Goal: Task Accomplishment & Management: Manage account settings

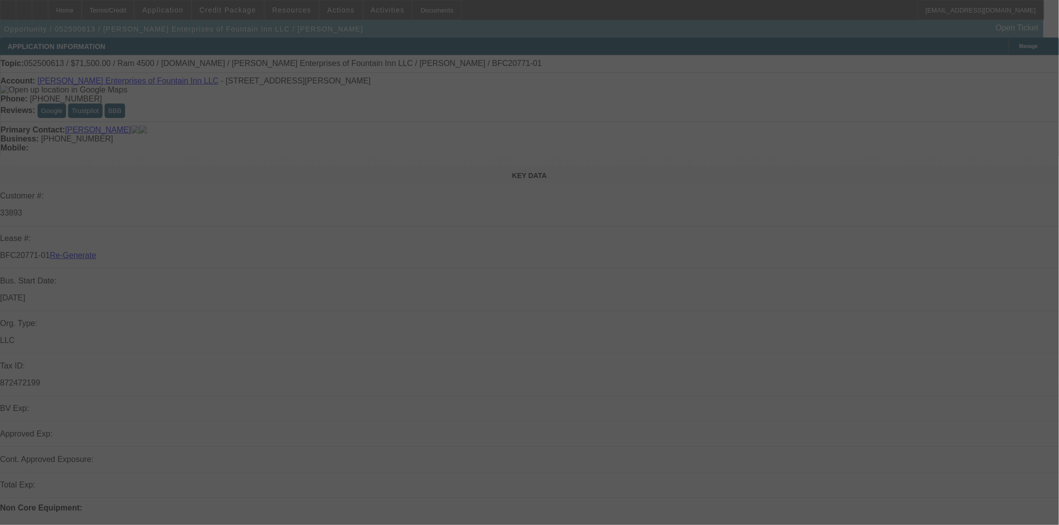
select select "4"
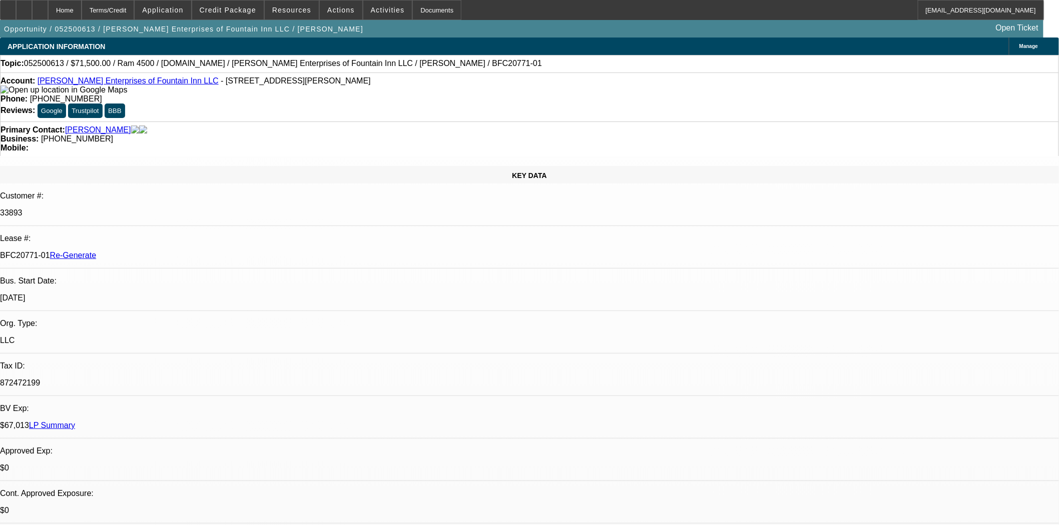
select select "0"
select select "2"
select select "0.1"
select select "4"
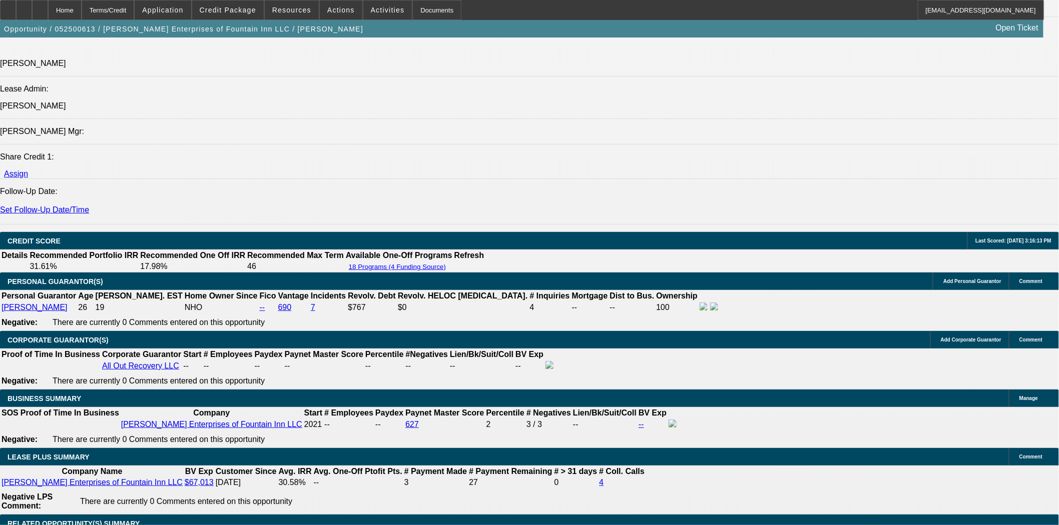
scroll to position [1334, 0]
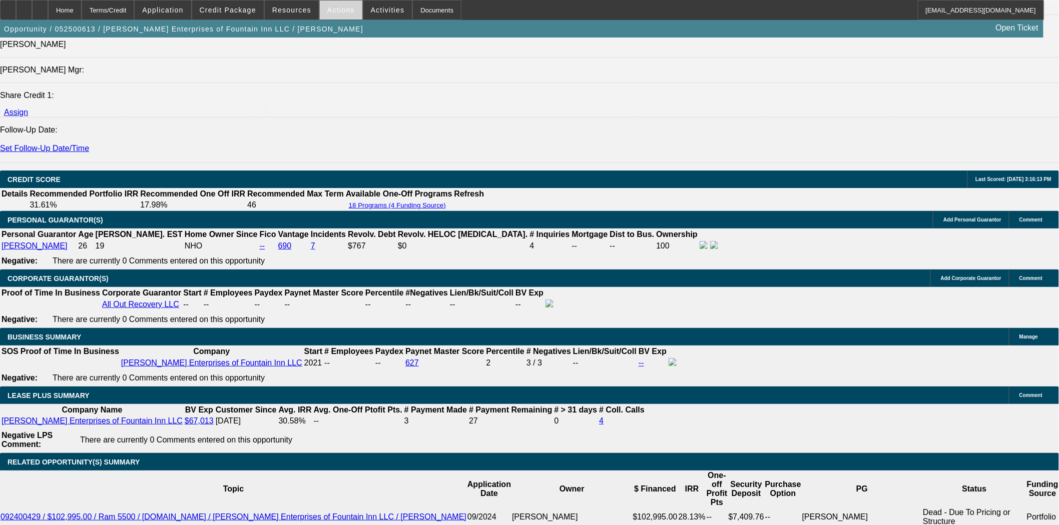
click at [331, 12] on span "Actions" at bounding box center [341, 10] width 28 height 8
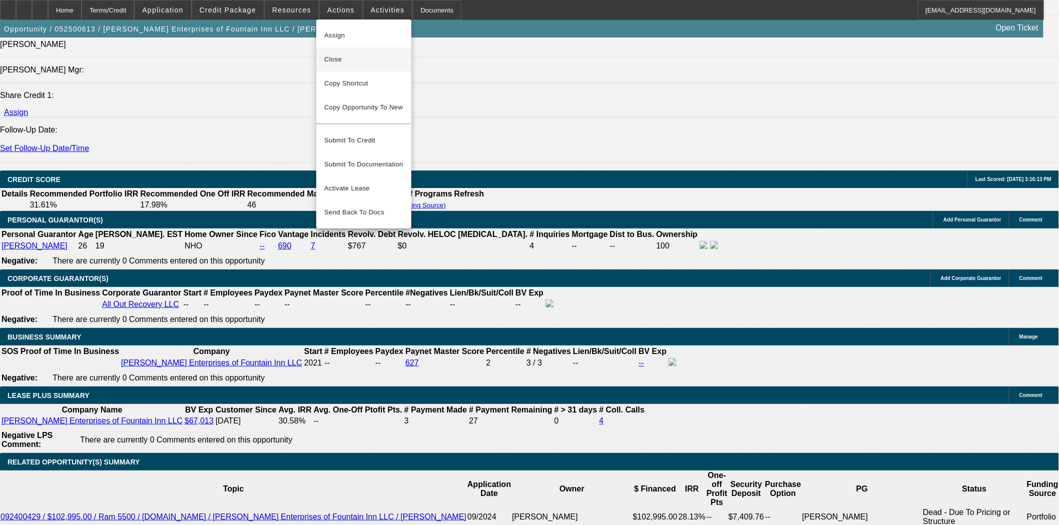
click at [338, 54] on span "Close" at bounding box center [363, 60] width 79 height 12
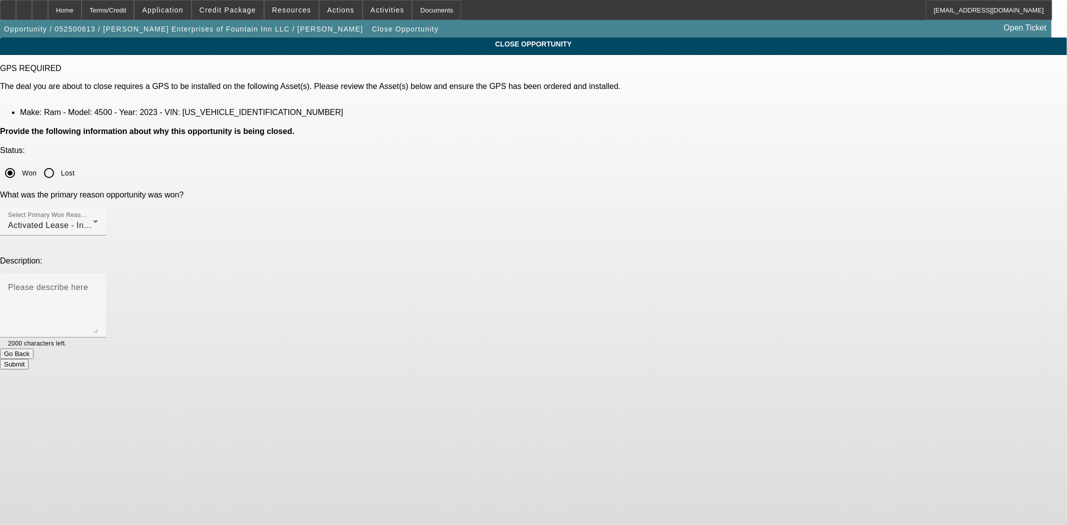
click at [29, 359] on button "Submit" at bounding box center [14, 364] width 29 height 11
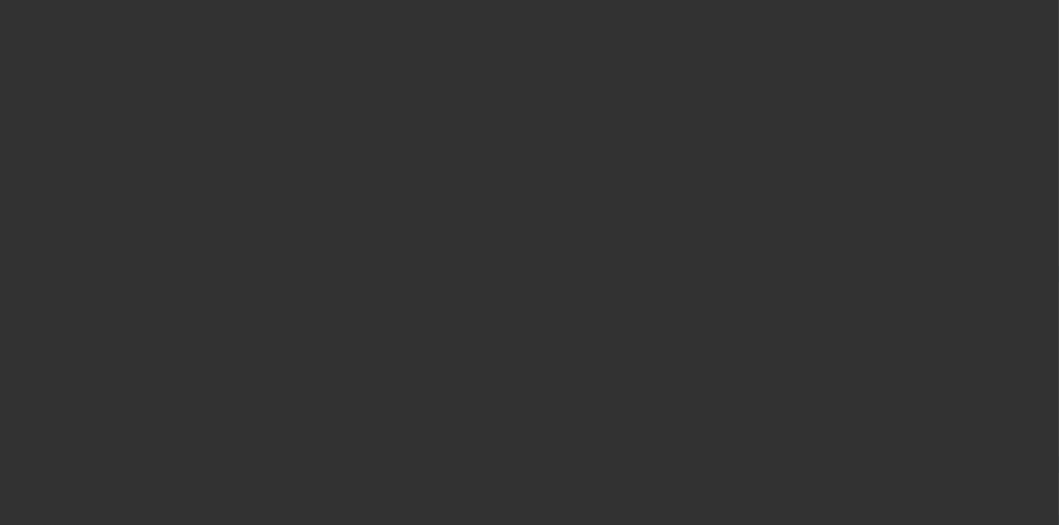
select select "4"
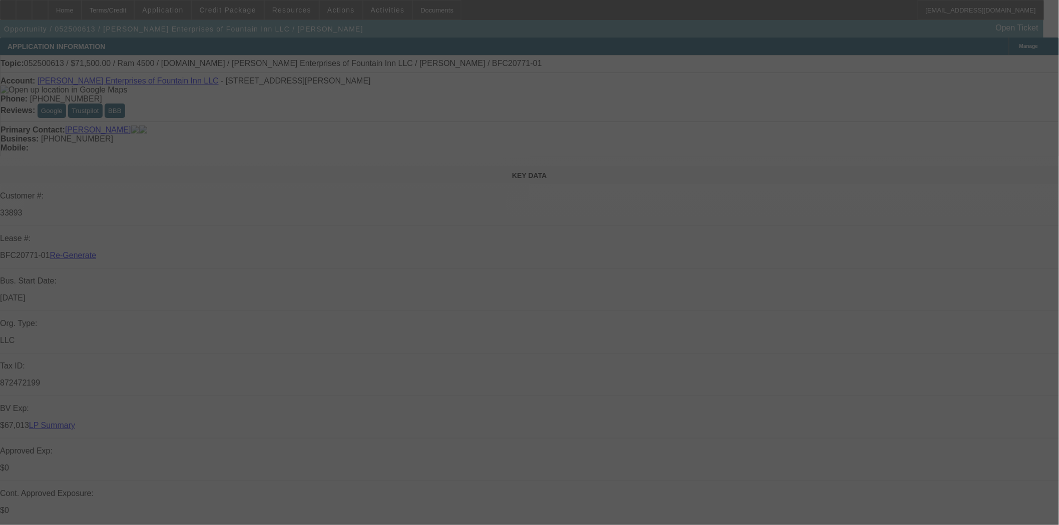
select select "0"
select select "2"
select select "0.1"
select select "4"
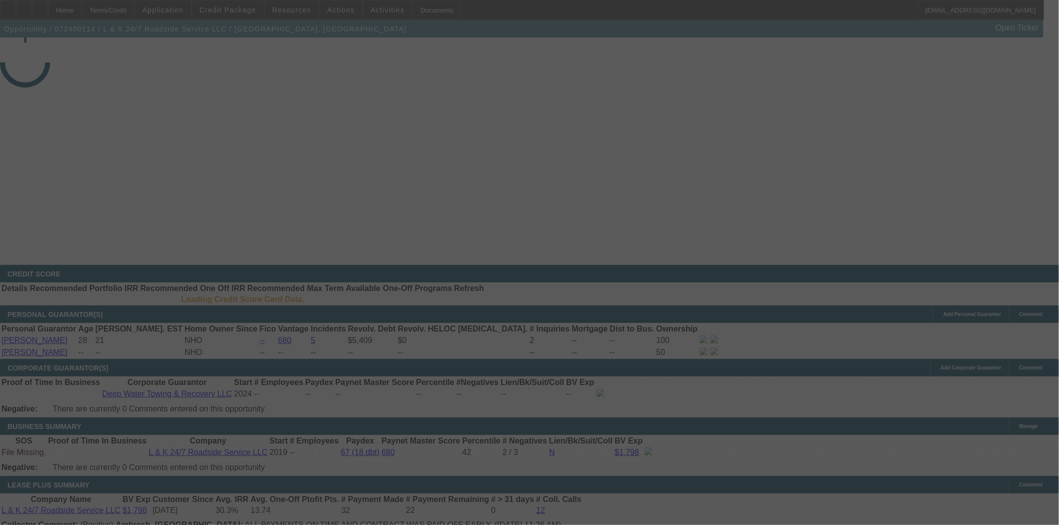
select select "4"
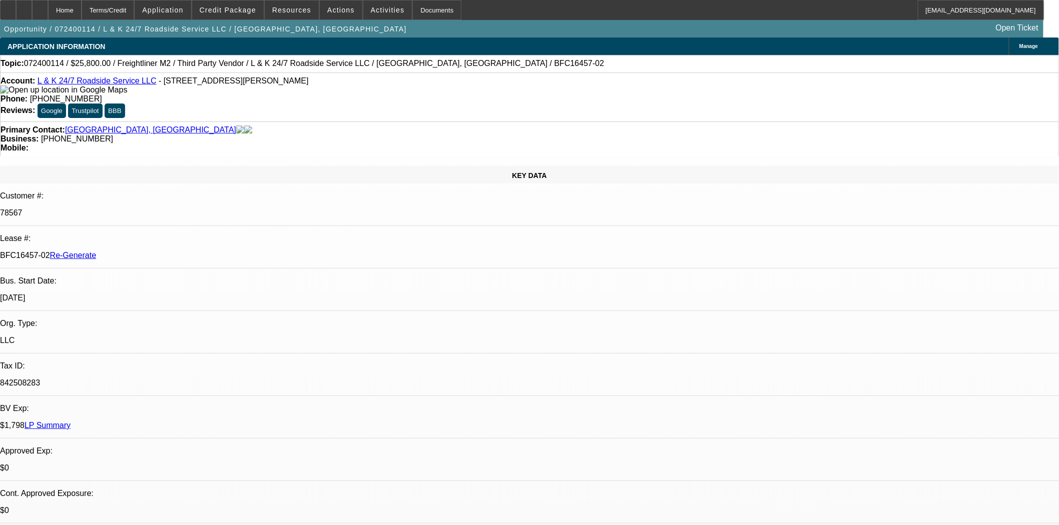
select select "0"
select select "3"
select select "0.1"
select select "4"
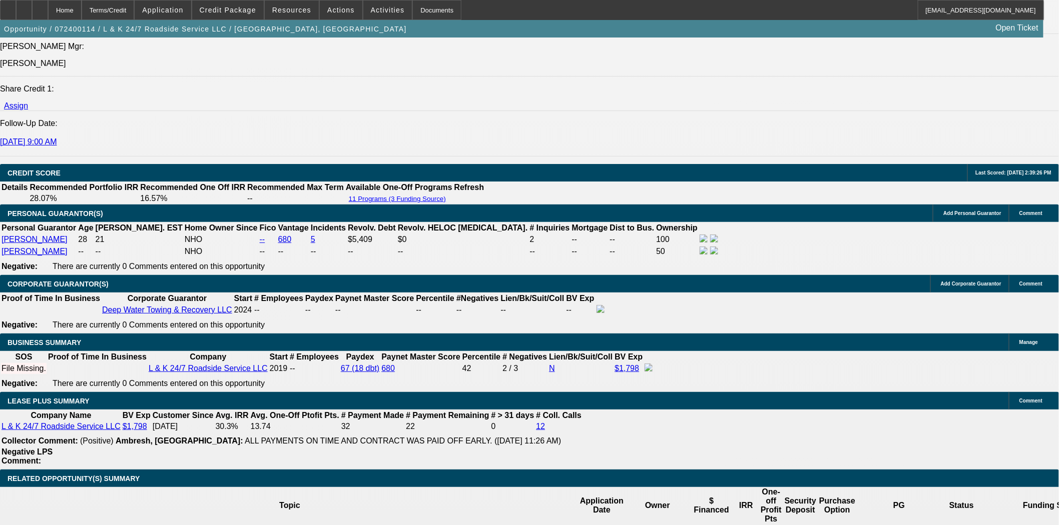
scroll to position [1390, 0]
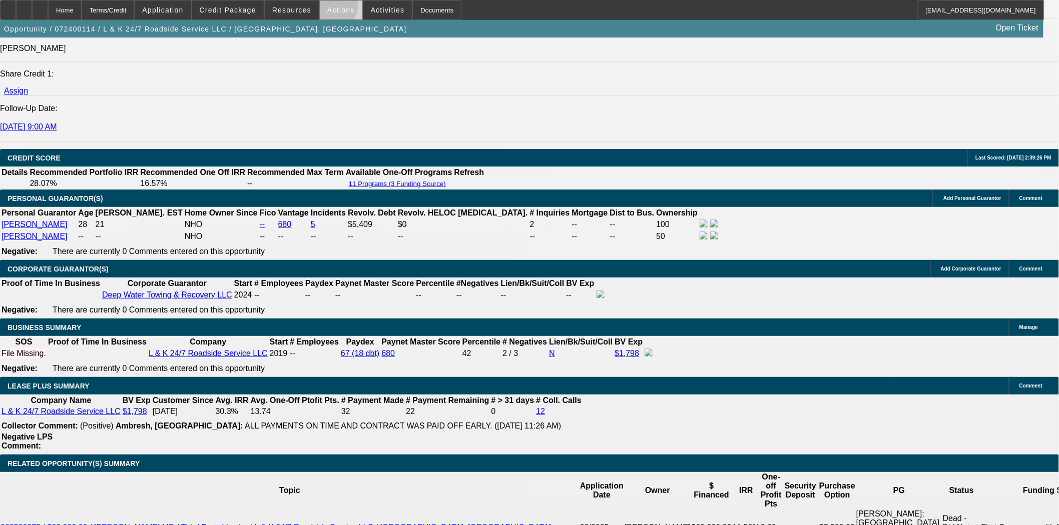
click at [327, 12] on span "Actions" at bounding box center [341, 10] width 28 height 8
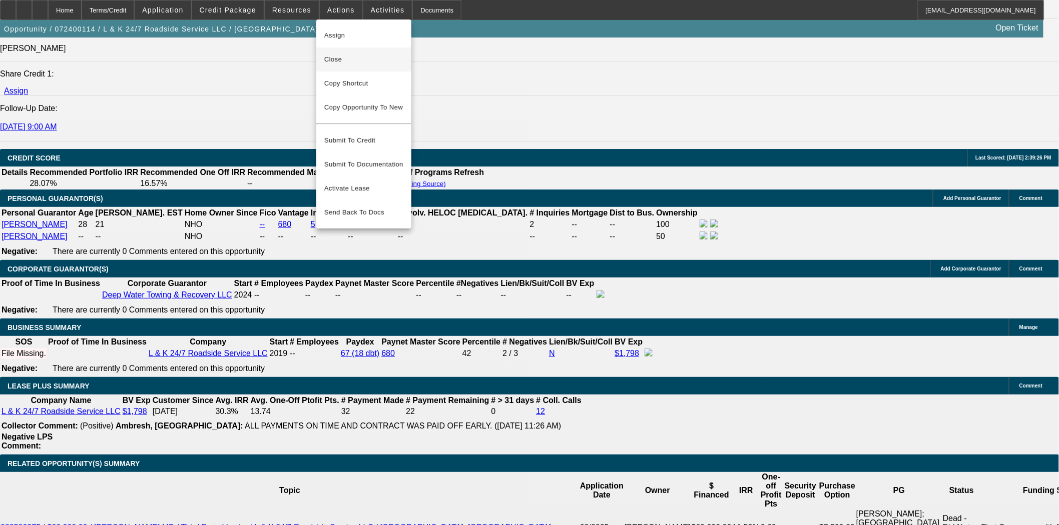
click at [337, 58] on span "Close" at bounding box center [363, 60] width 79 height 12
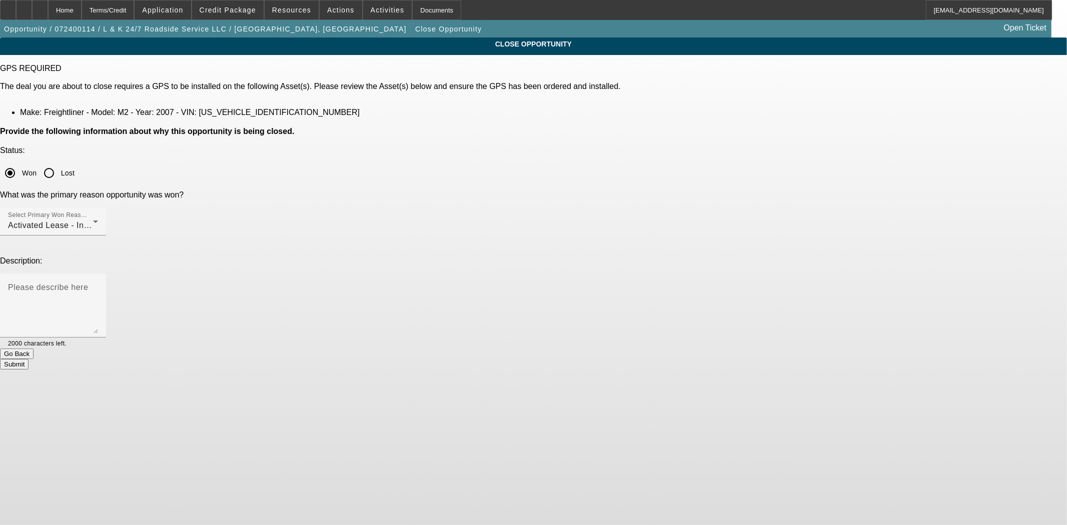
click at [29, 359] on button "Submit" at bounding box center [14, 364] width 29 height 11
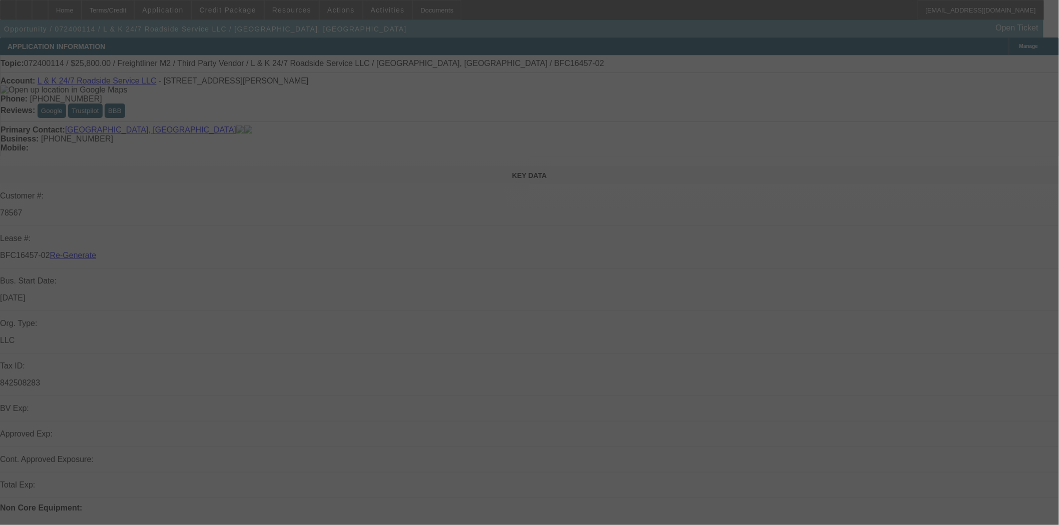
select select "4"
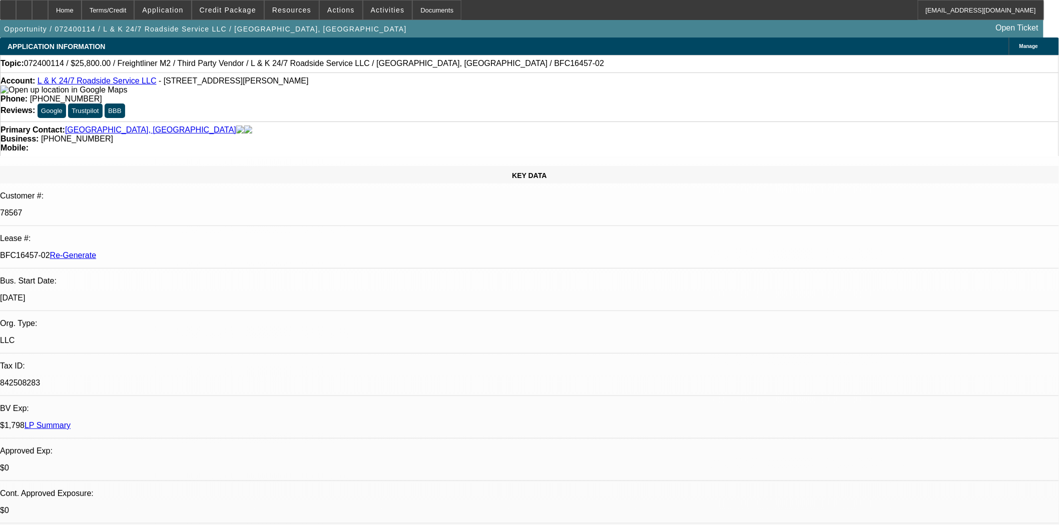
select select "0"
select select "0.1"
select select "1"
select select "3"
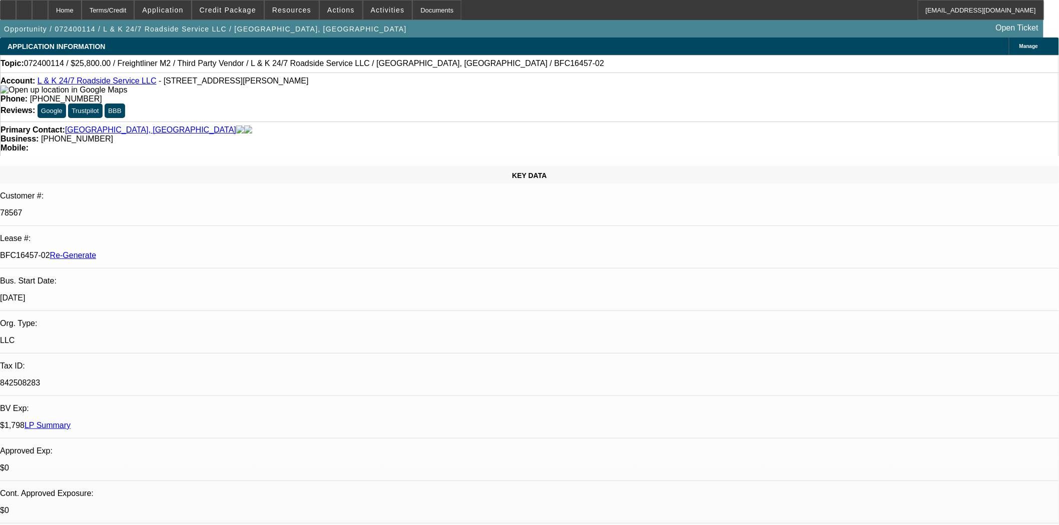
select select "4"
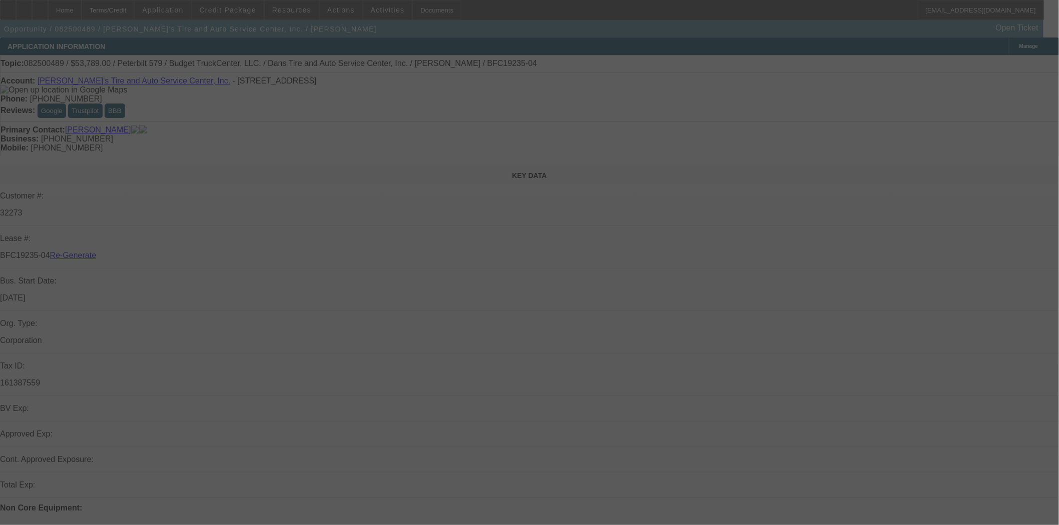
select select "4"
select select "0"
select select "3"
select select "0.1"
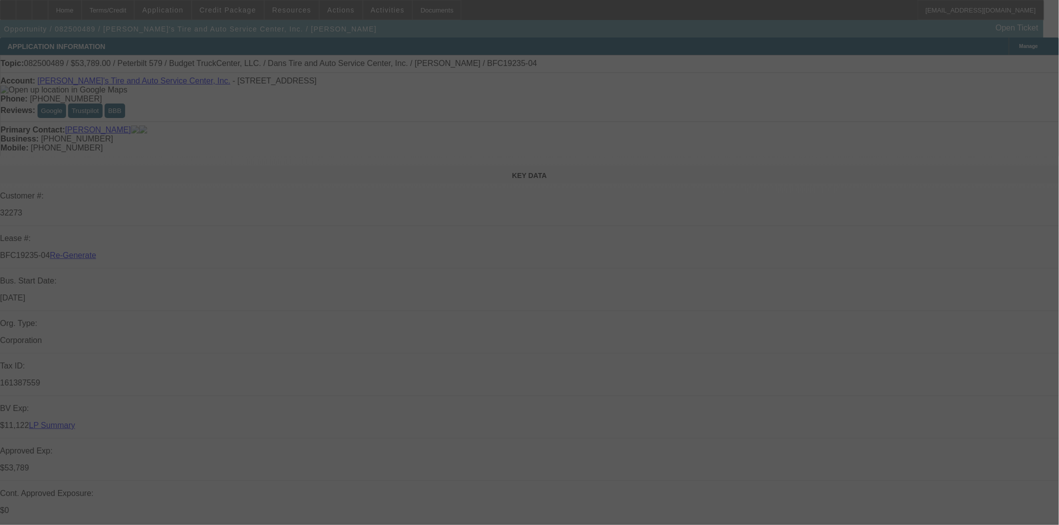
select select "5"
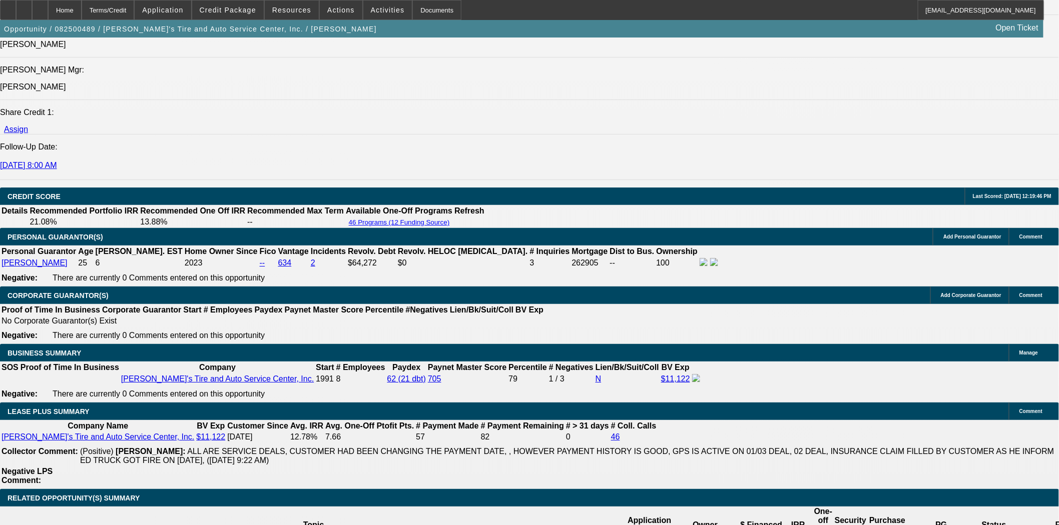
scroll to position [1392, 0]
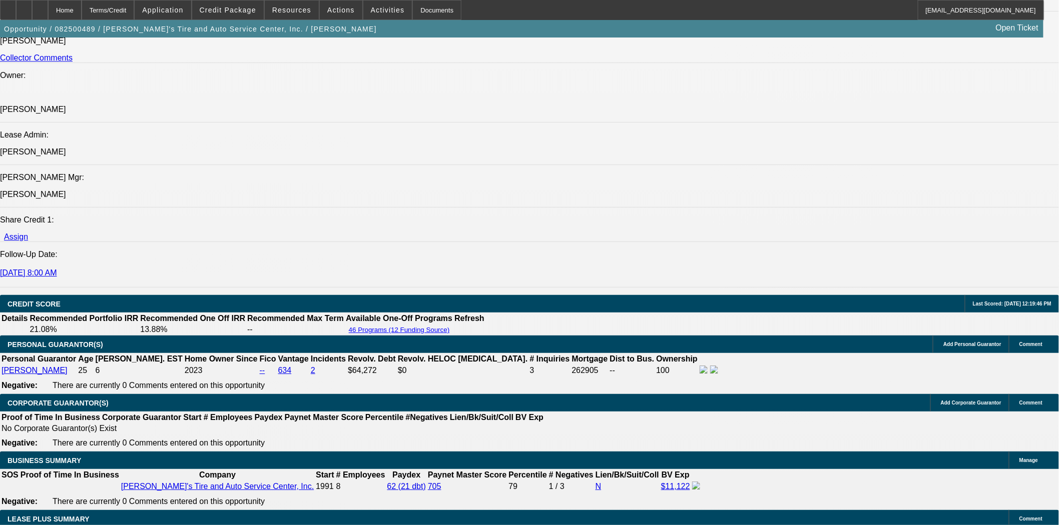
scroll to position [1058, 0]
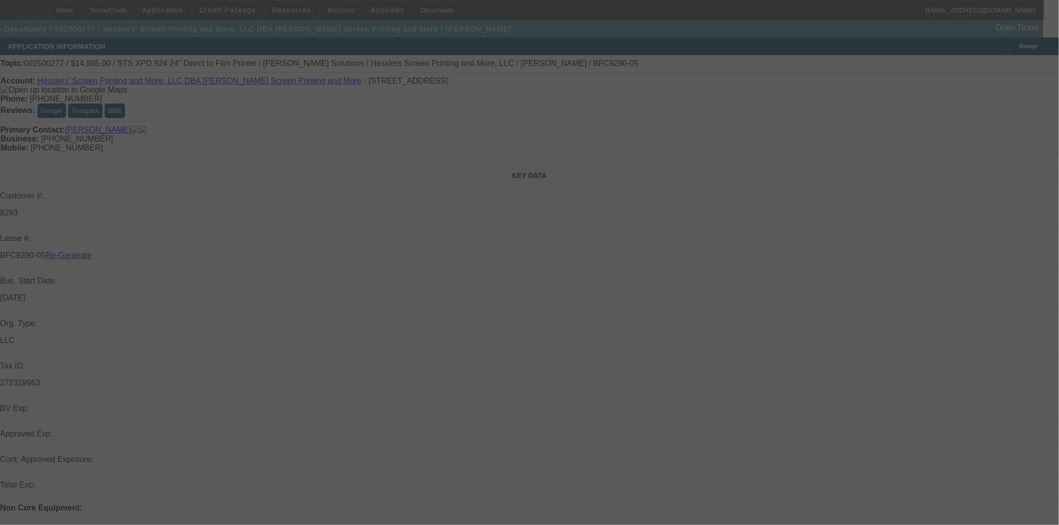
select select "3"
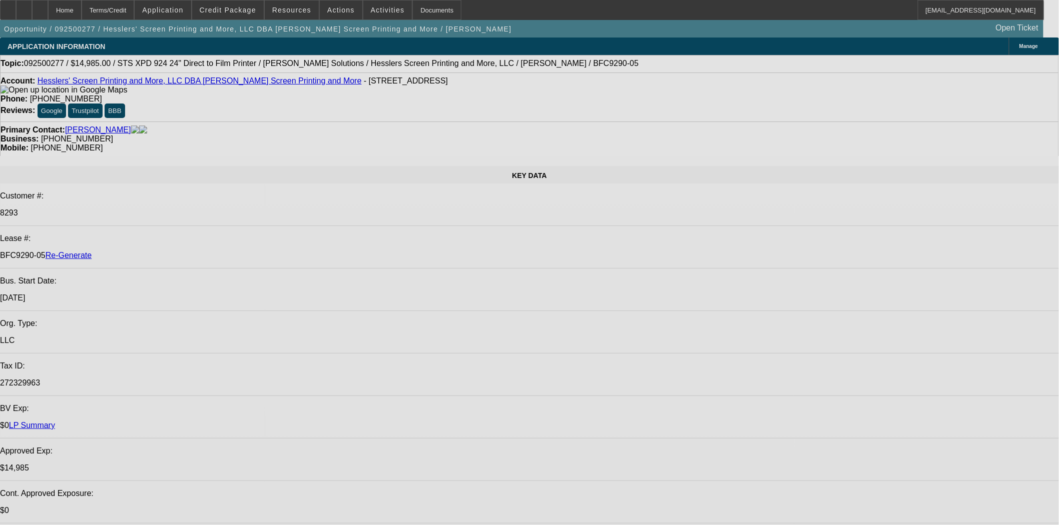
select select "0"
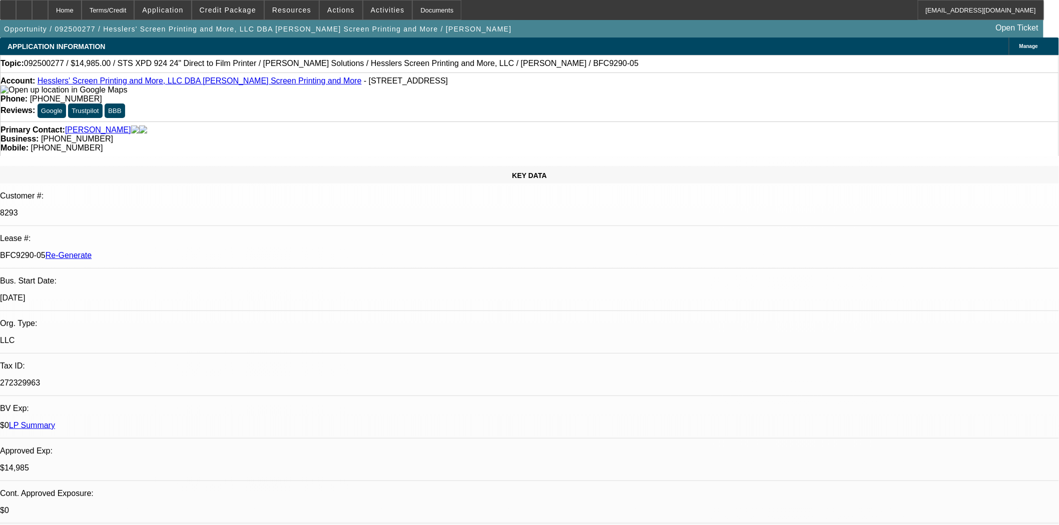
select select "2"
select select "0"
select select "2"
click at [337, 8] on span "Actions" at bounding box center [341, 10] width 28 height 8
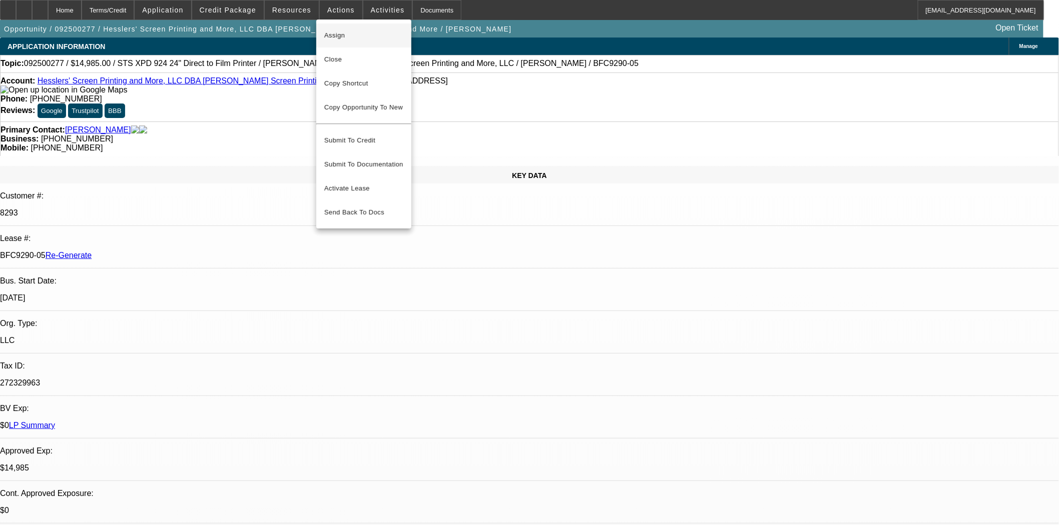
click at [329, 41] on span "Assign" at bounding box center [363, 36] width 79 height 12
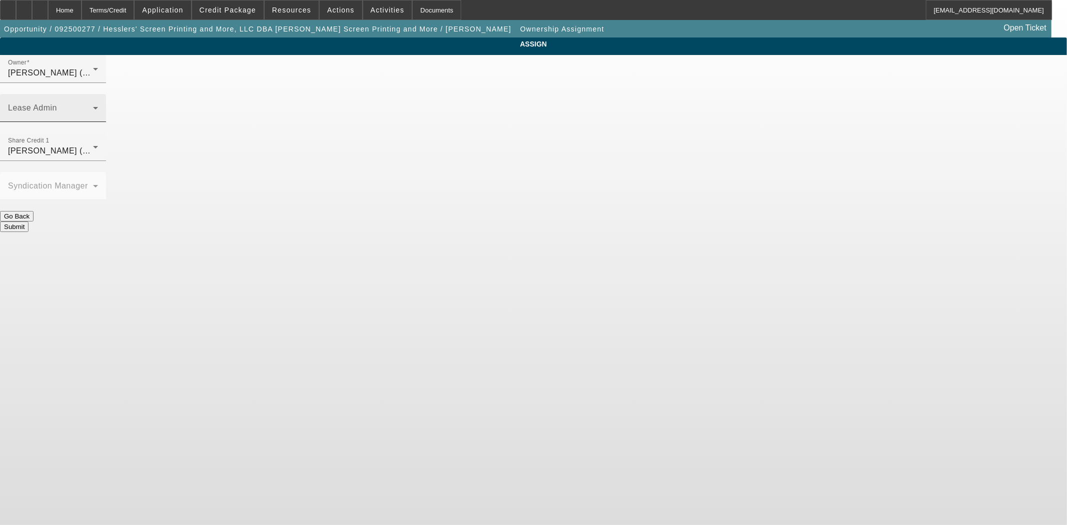
click at [57, 104] on mat-label "Lease Admin" at bounding box center [32, 108] width 49 height 9
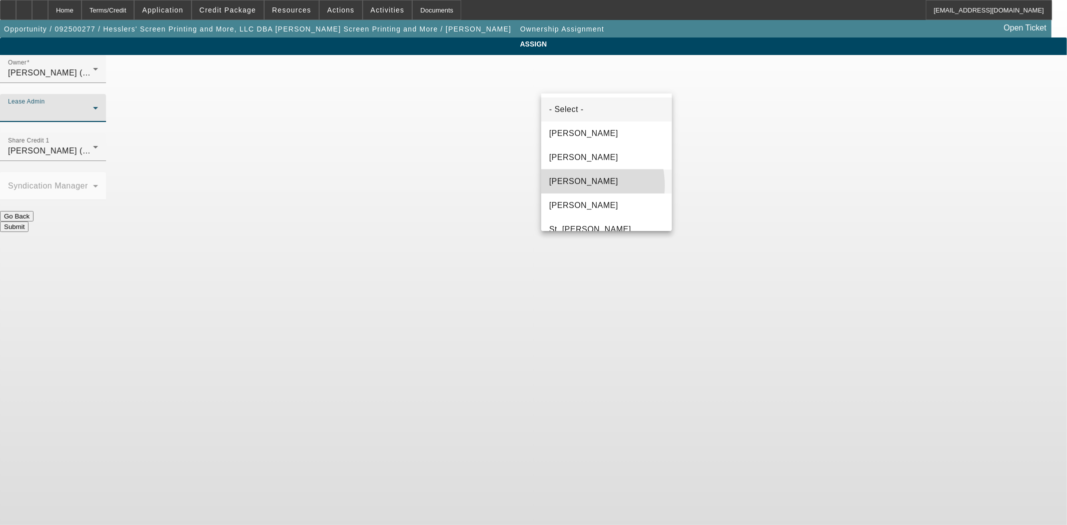
click at [568, 186] on span "Gonzalez, Amanda" at bounding box center [583, 182] width 69 height 12
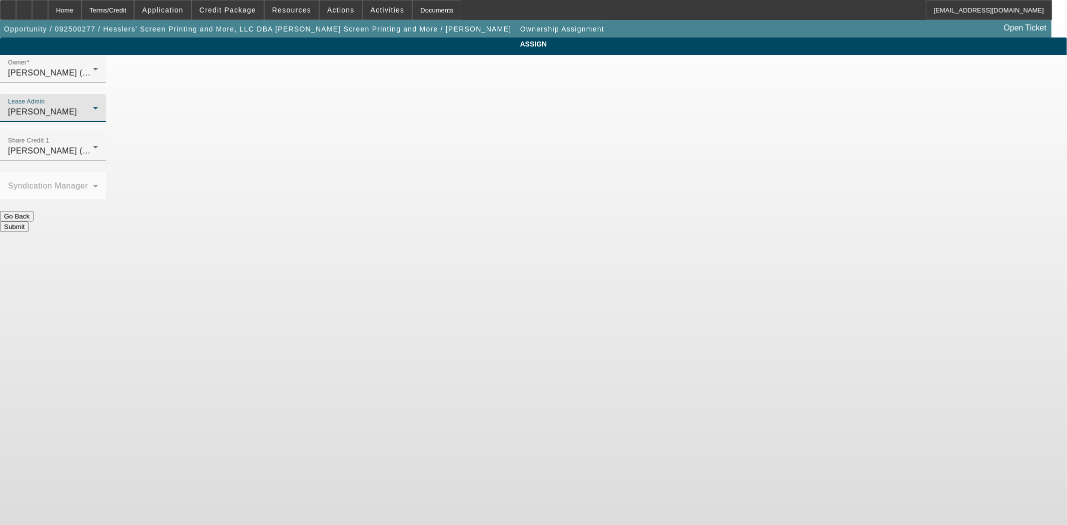
click at [29, 222] on button "Submit" at bounding box center [14, 227] width 29 height 11
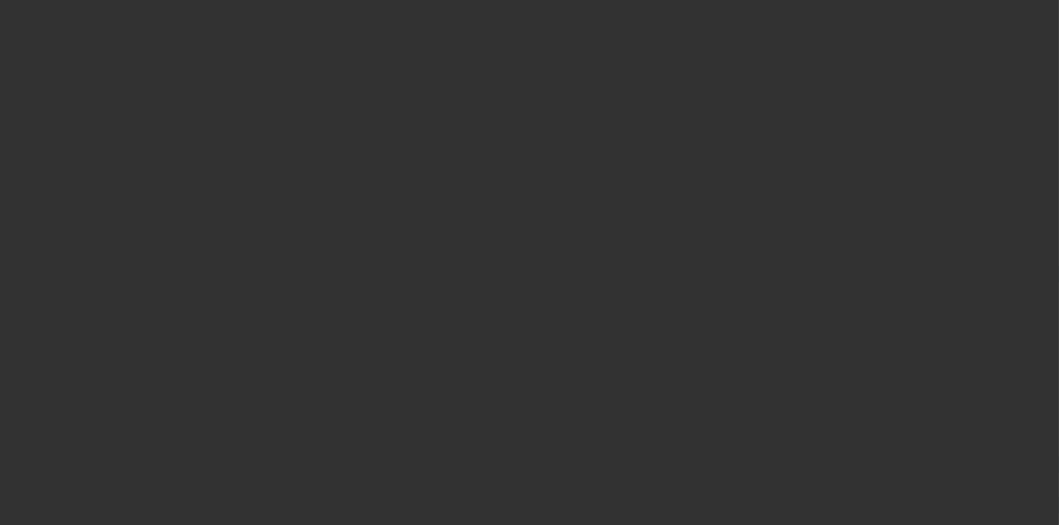
select select "3"
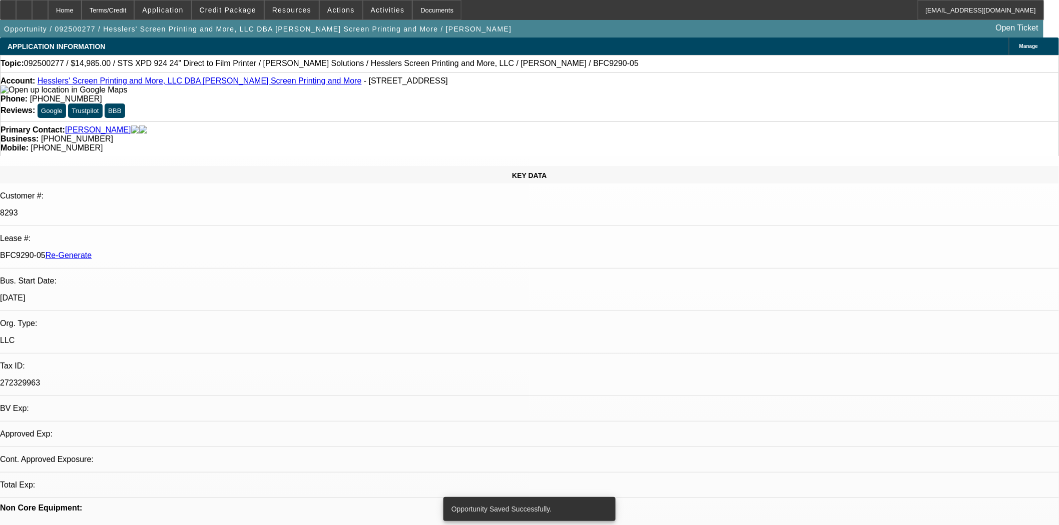
select select "0"
select select "2"
select select "0"
select select "2"
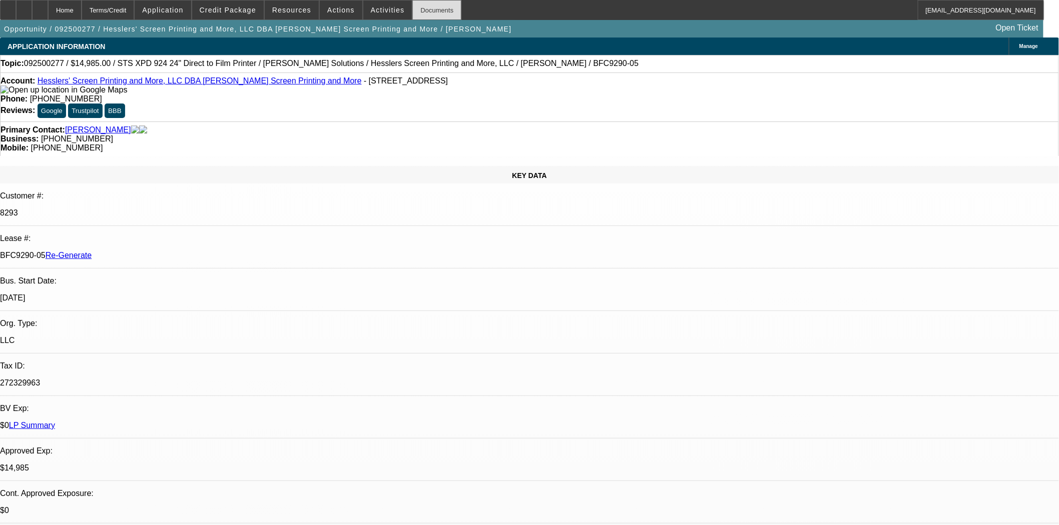
click at [412, 9] on div "Documents" at bounding box center [436, 10] width 49 height 20
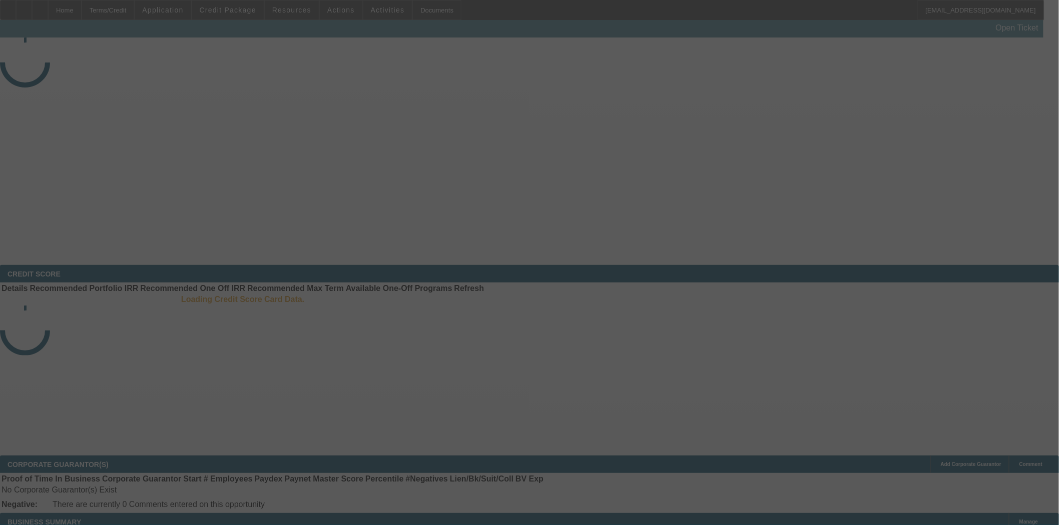
select select "3"
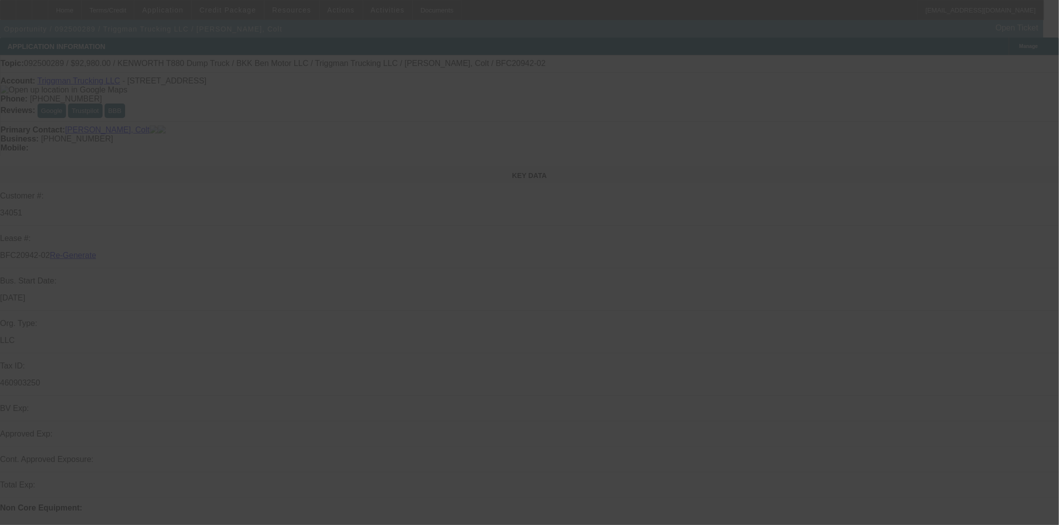
select select "0"
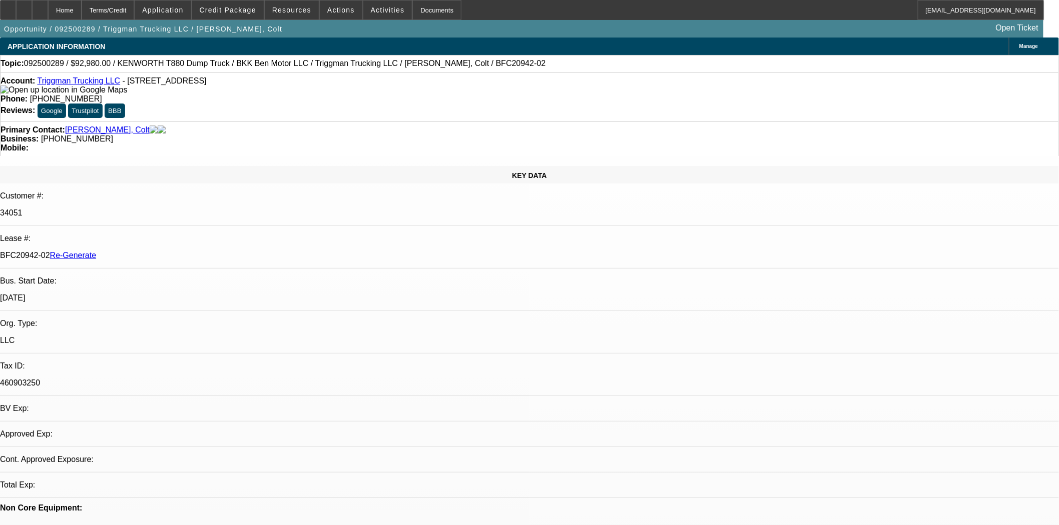
select select "0"
select select "2"
select select "0"
select select "6"
click at [232, 7] on span "Credit Package" at bounding box center [228, 10] width 57 height 8
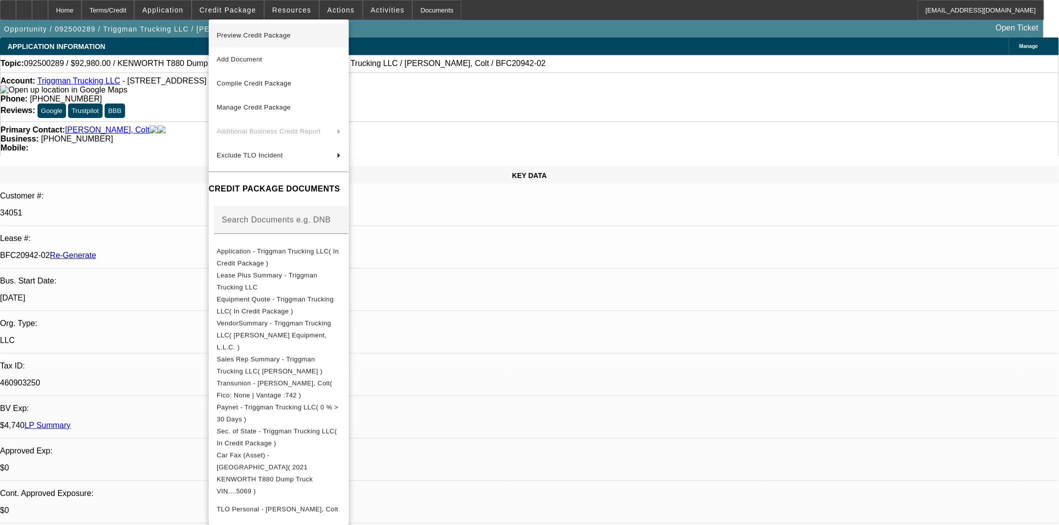
click at [251, 35] on span "Preview Credit Package" at bounding box center [254, 36] width 74 height 8
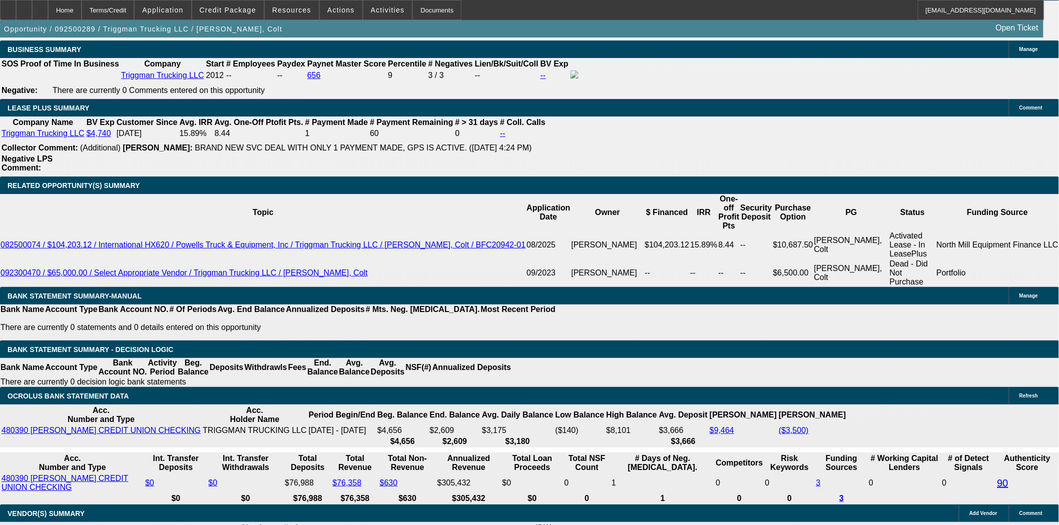
scroll to position [1723, 0]
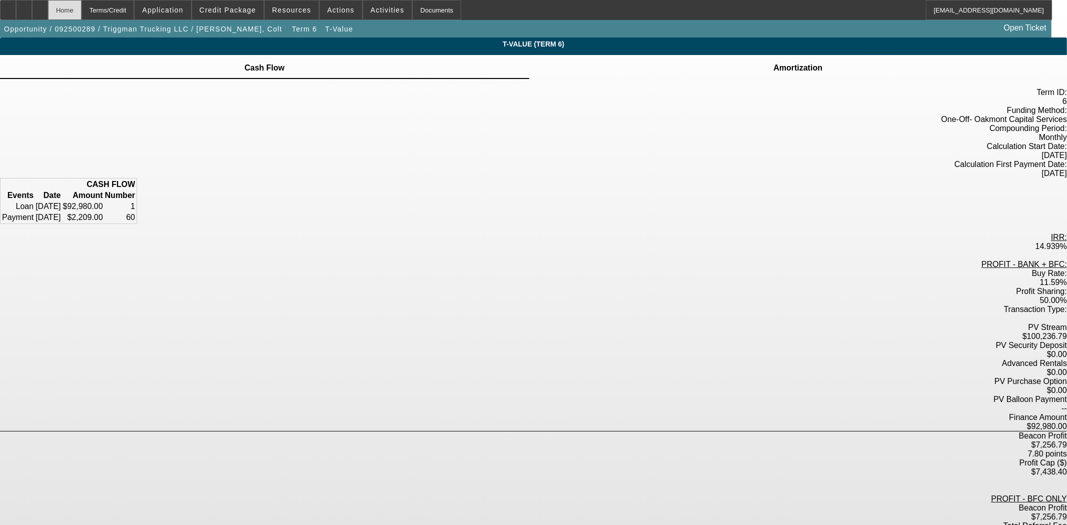
click at [78, 12] on div "Home" at bounding box center [65, 10] width 34 height 20
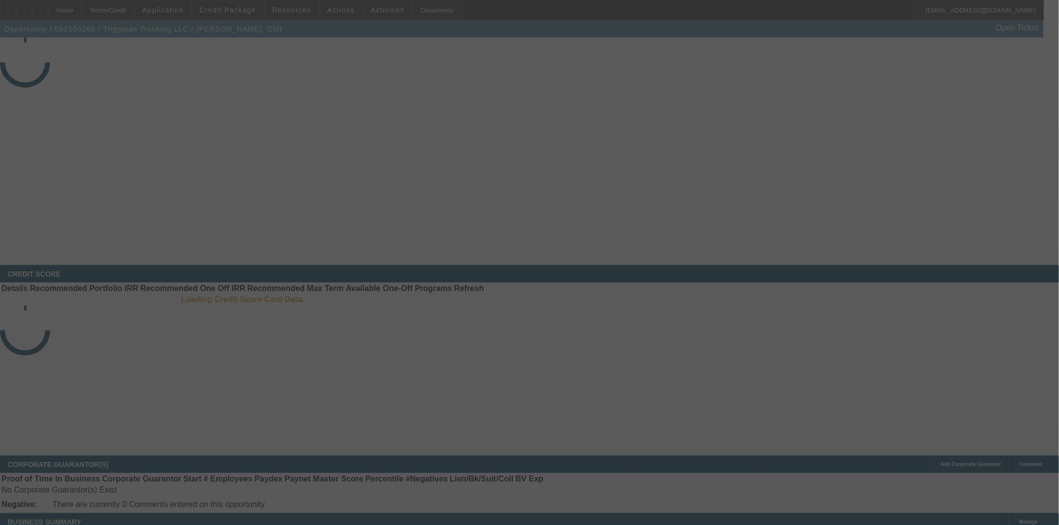
select select "3"
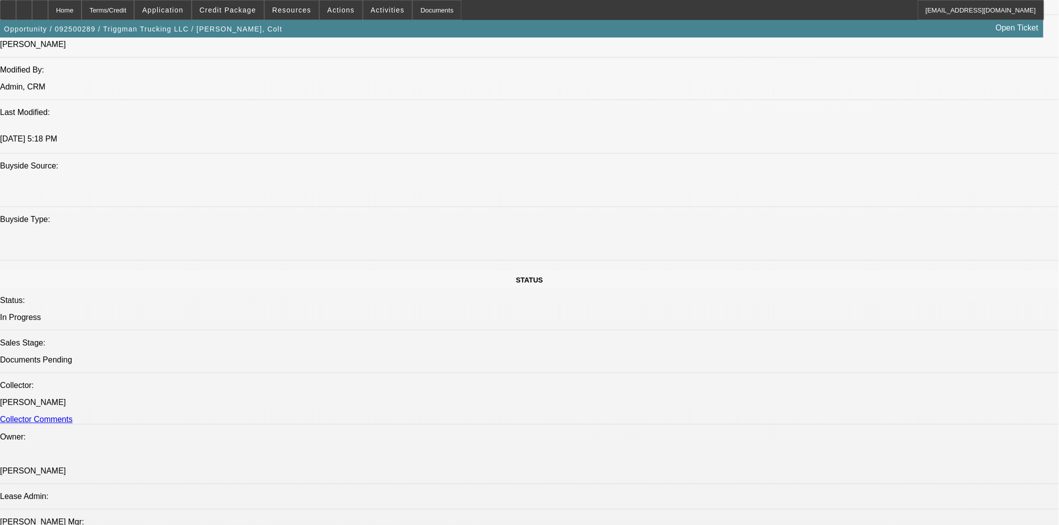
select select "0"
select select "2"
select select "0"
select select "6"
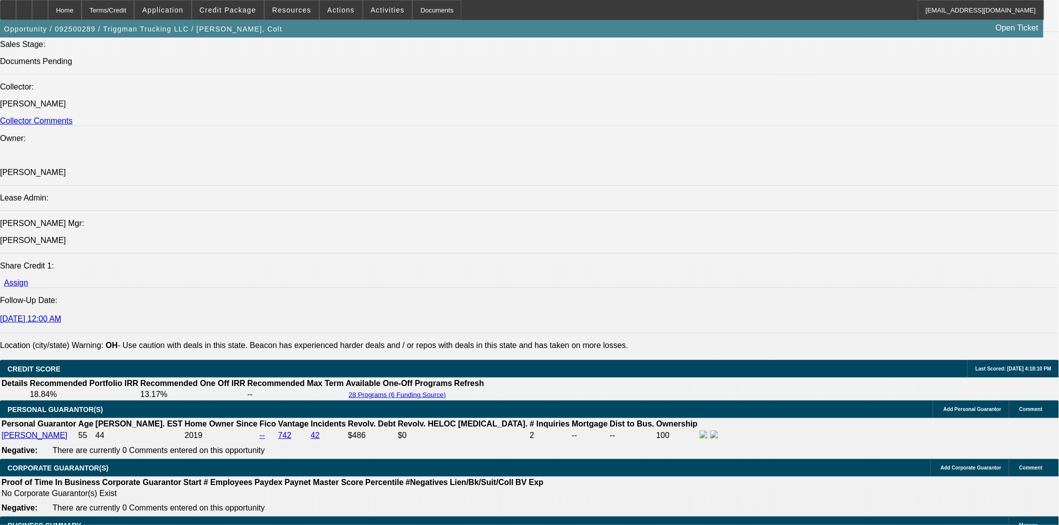
scroll to position [1532, 0]
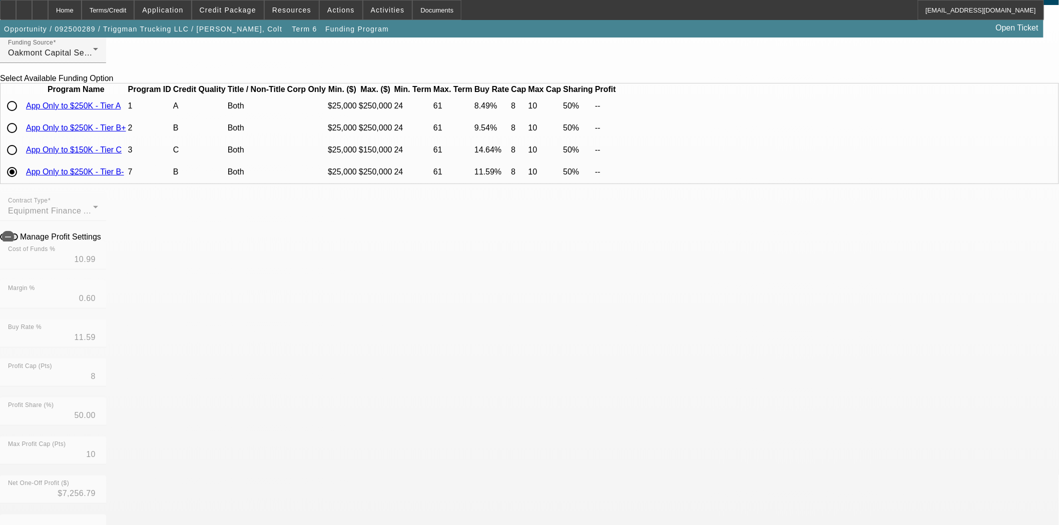
scroll to position [444, 0]
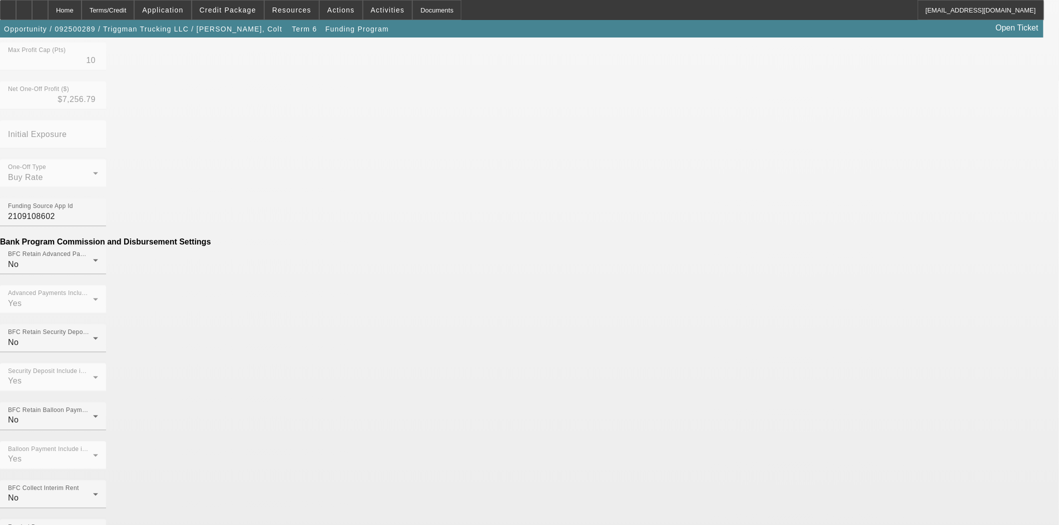
drag, startPoint x: 302, startPoint y: 232, endPoint x: 419, endPoint y: 231, distance: 116.6
type input "($149.00)"
click at [474, 179] on div "One-Off Type Buy Rate Funding Source App Id 2109108602 Bank Program Commission …" at bounding box center [529, 506] width 1059 height 693
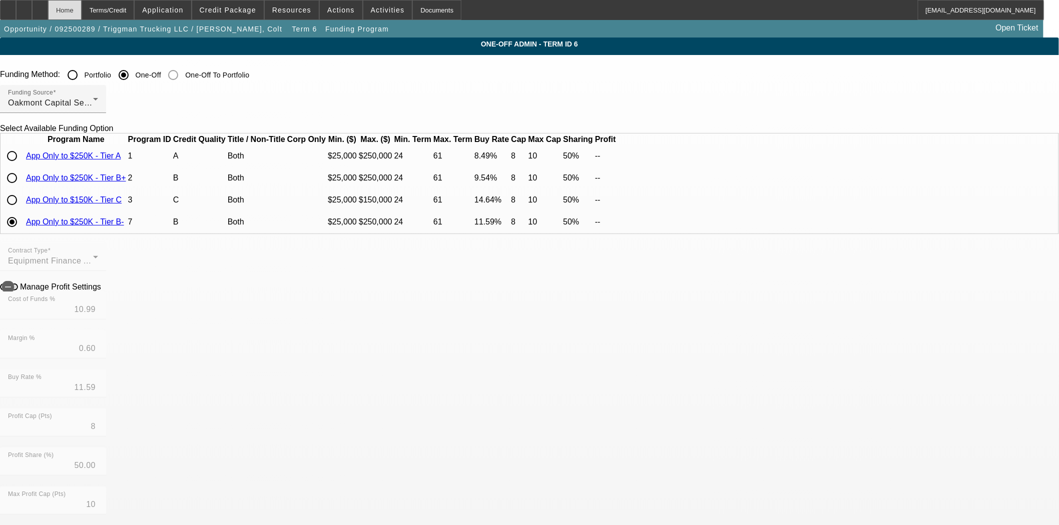
click at [82, 16] on div "Home" at bounding box center [65, 10] width 34 height 20
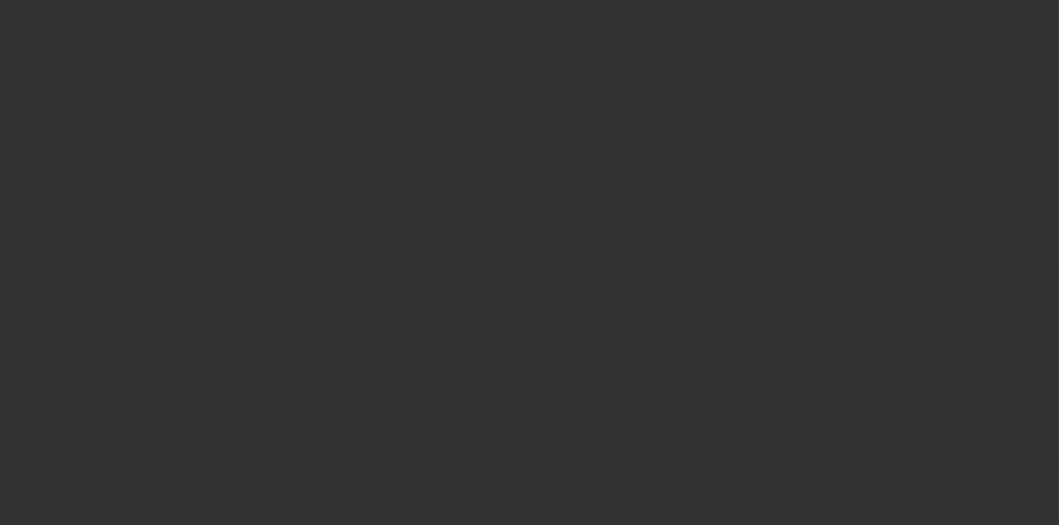
select select "3"
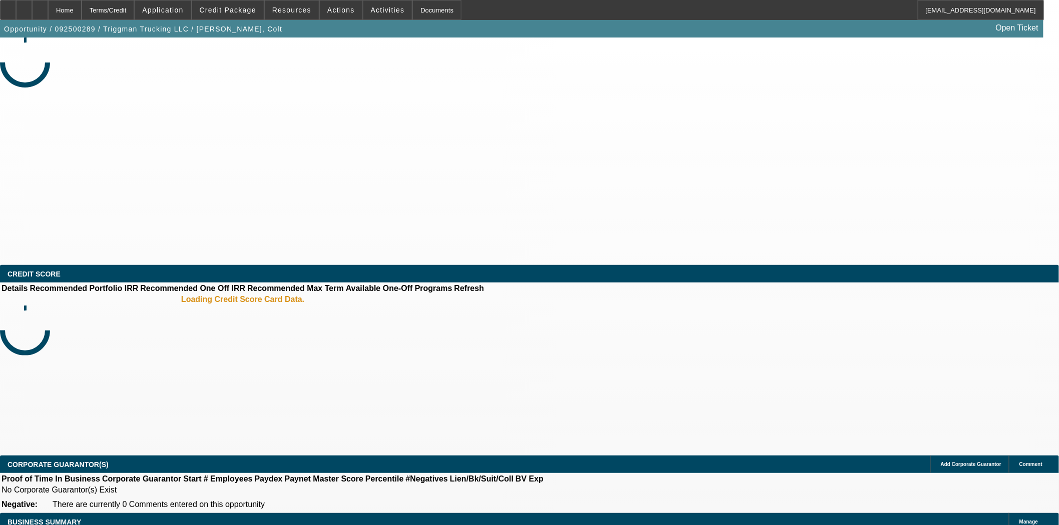
select select "0"
select select "2"
select select "0"
select select "6"
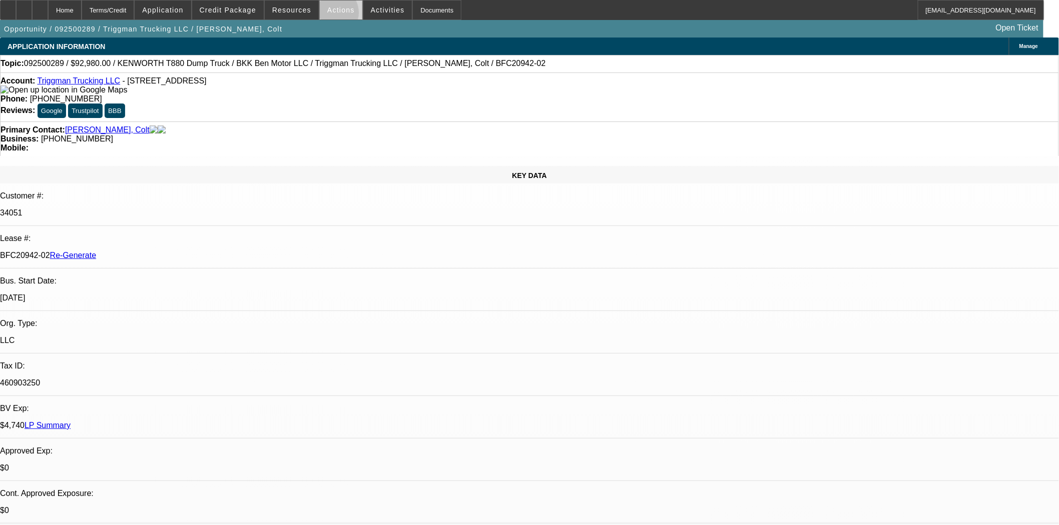
click at [327, 15] on span at bounding box center [341, 10] width 43 height 24
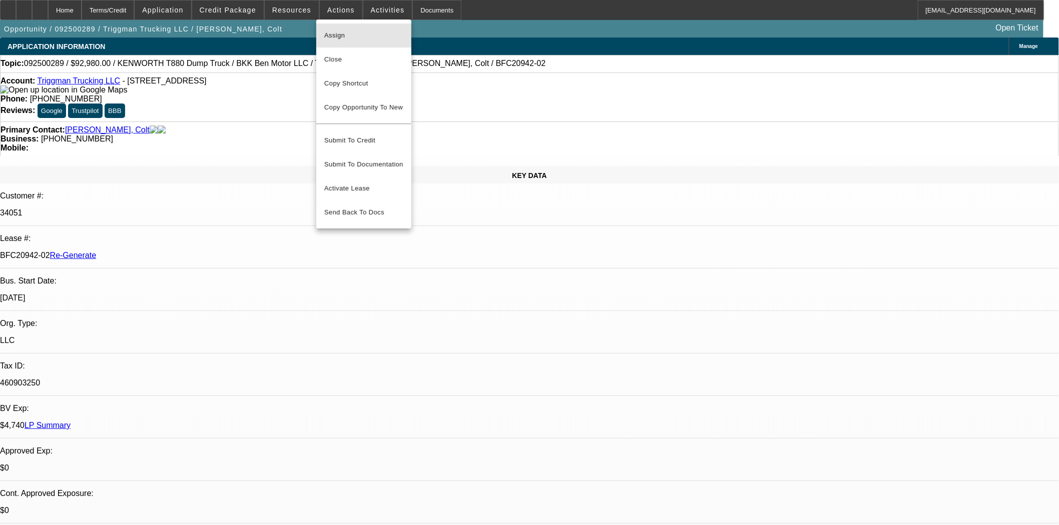
click at [334, 32] on span "Assign" at bounding box center [363, 36] width 79 height 12
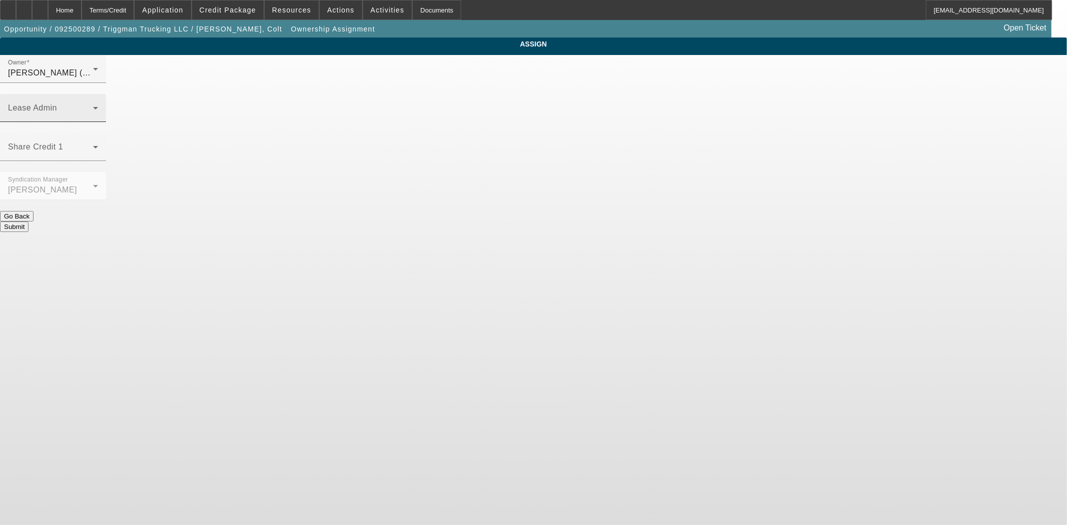
click at [98, 94] on div "Lease Admin" at bounding box center [53, 108] width 90 height 28
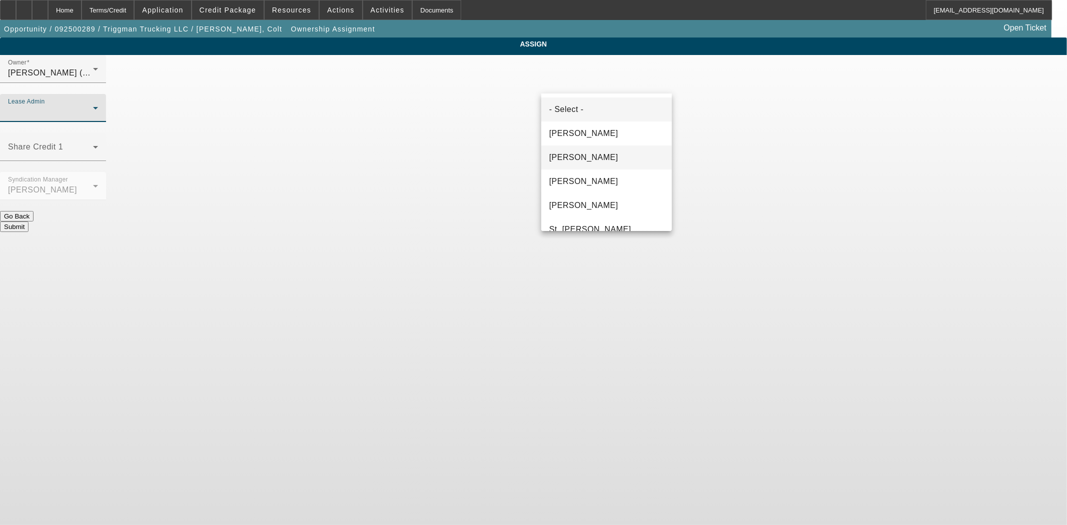
click at [575, 152] on span "[PERSON_NAME]" at bounding box center [583, 158] width 69 height 12
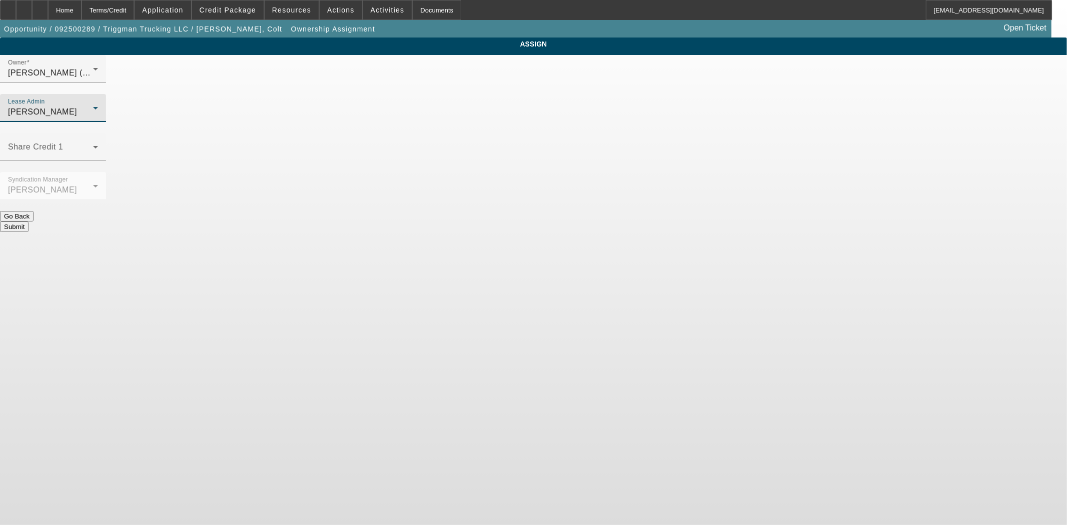
click at [29, 222] on button "Submit" at bounding box center [14, 227] width 29 height 11
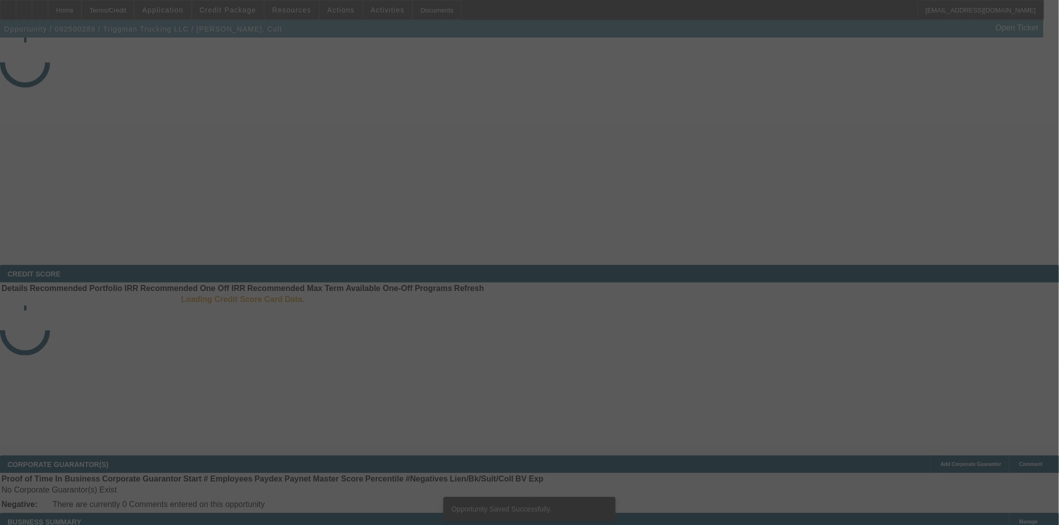
select select "3"
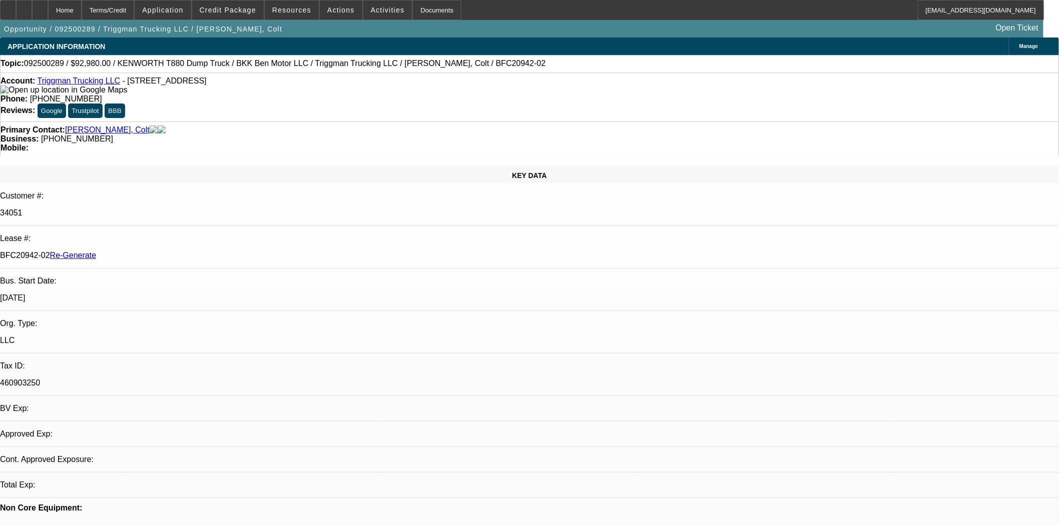
select select "0"
select select "2"
select select "0"
select select "6"
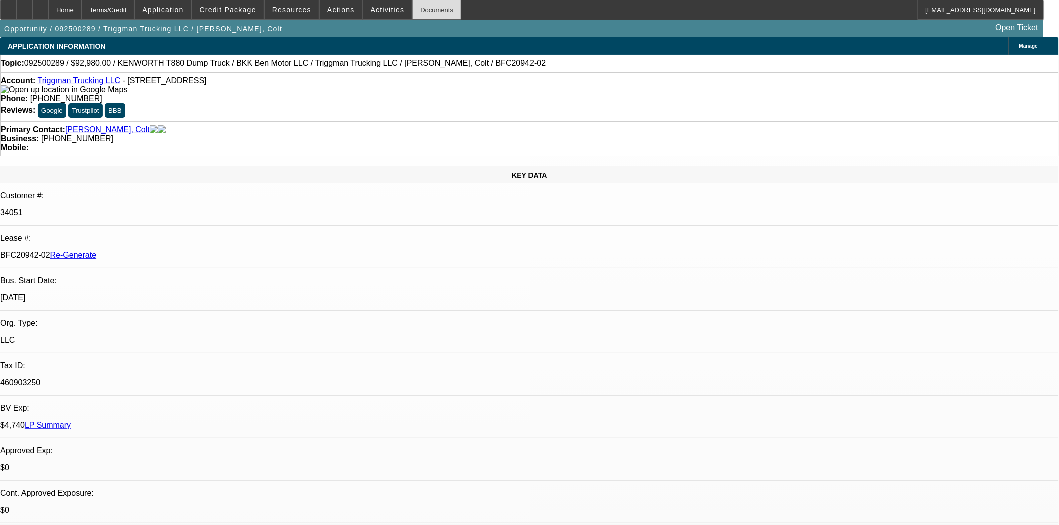
click at [412, 15] on div "Documents" at bounding box center [436, 10] width 49 height 20
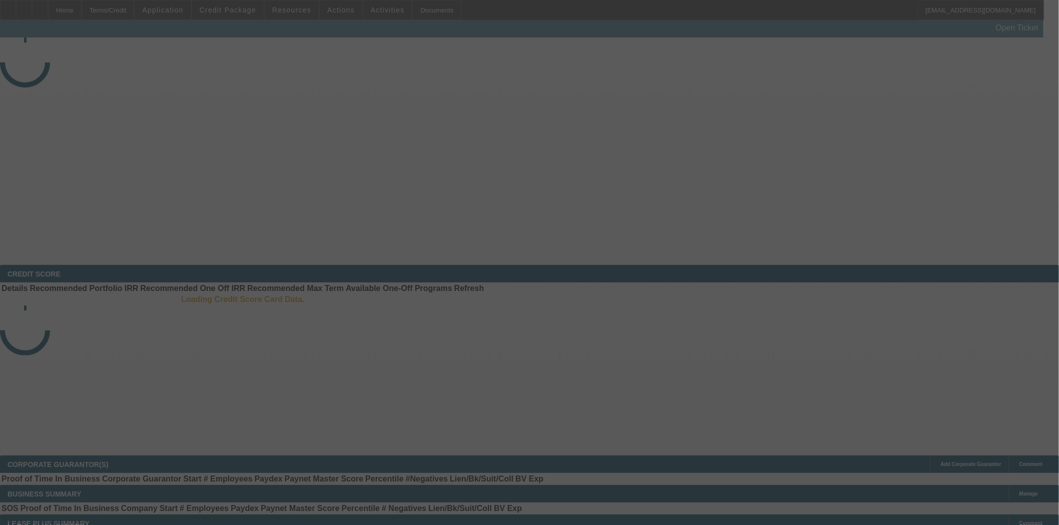
select select "3"
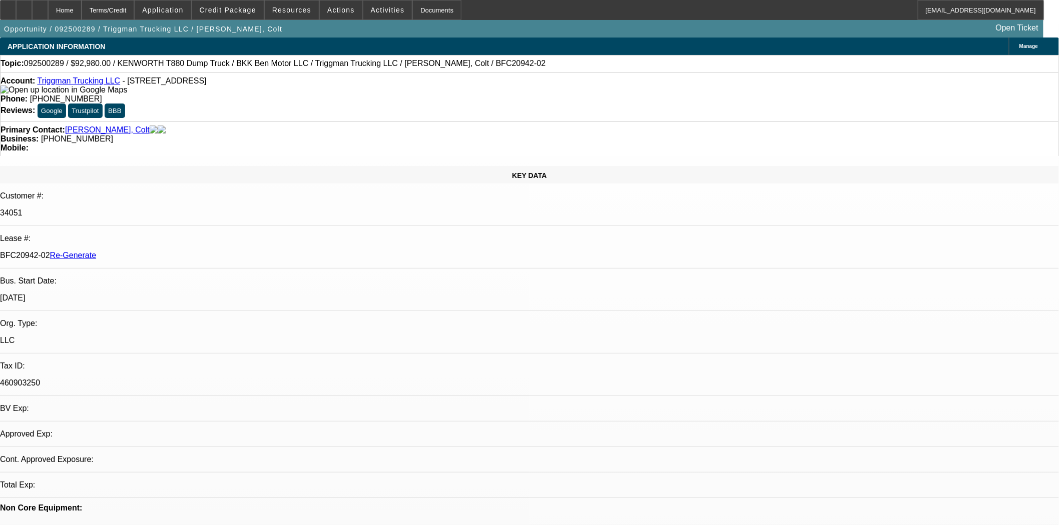
select select "0"
select select "2"
select select "0"
select select "6"
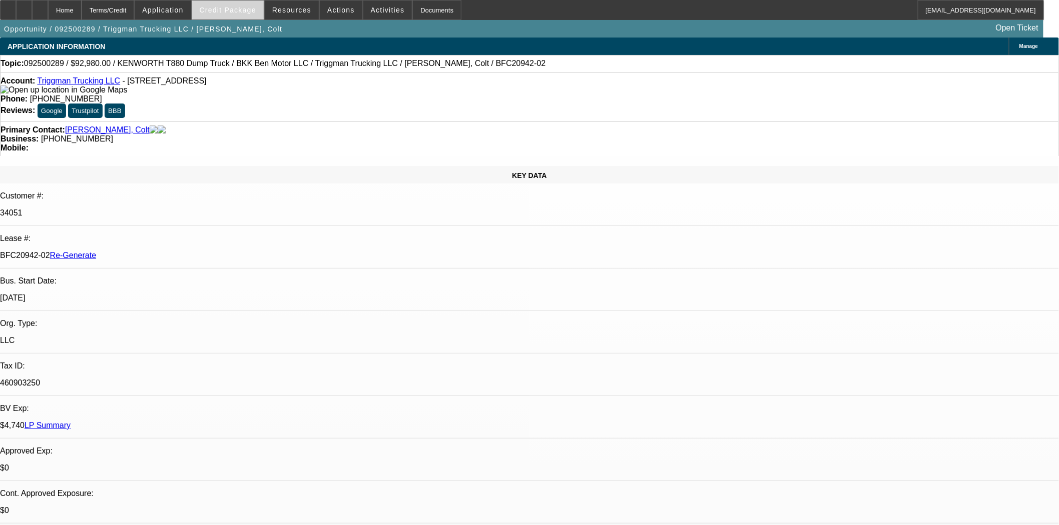
click at [238, 2] on span at bounding box center [228, 10] width 72 height 24
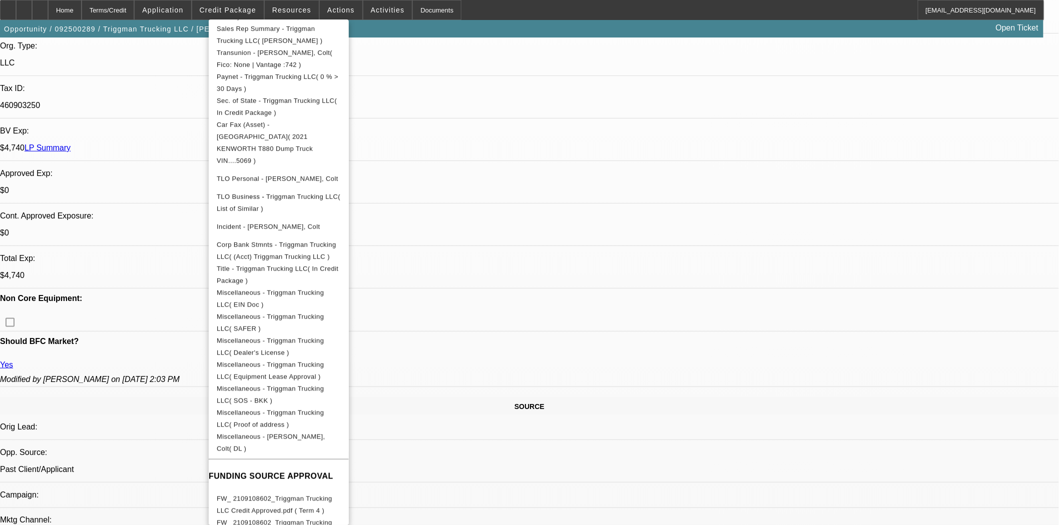
scroll to position [333, 0]
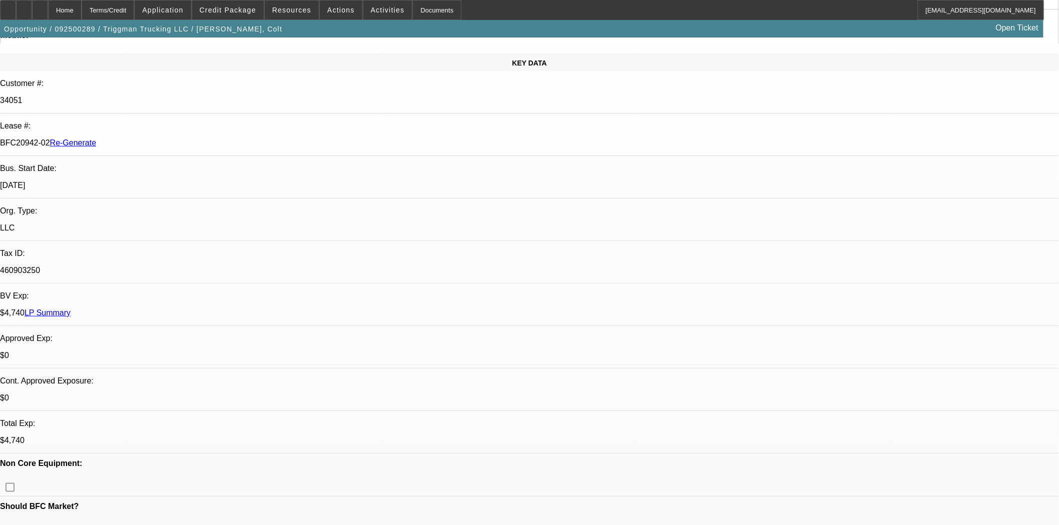
scroll to position [0, 0]
